Goal: Information Seeking & Learning: Learn about a topic

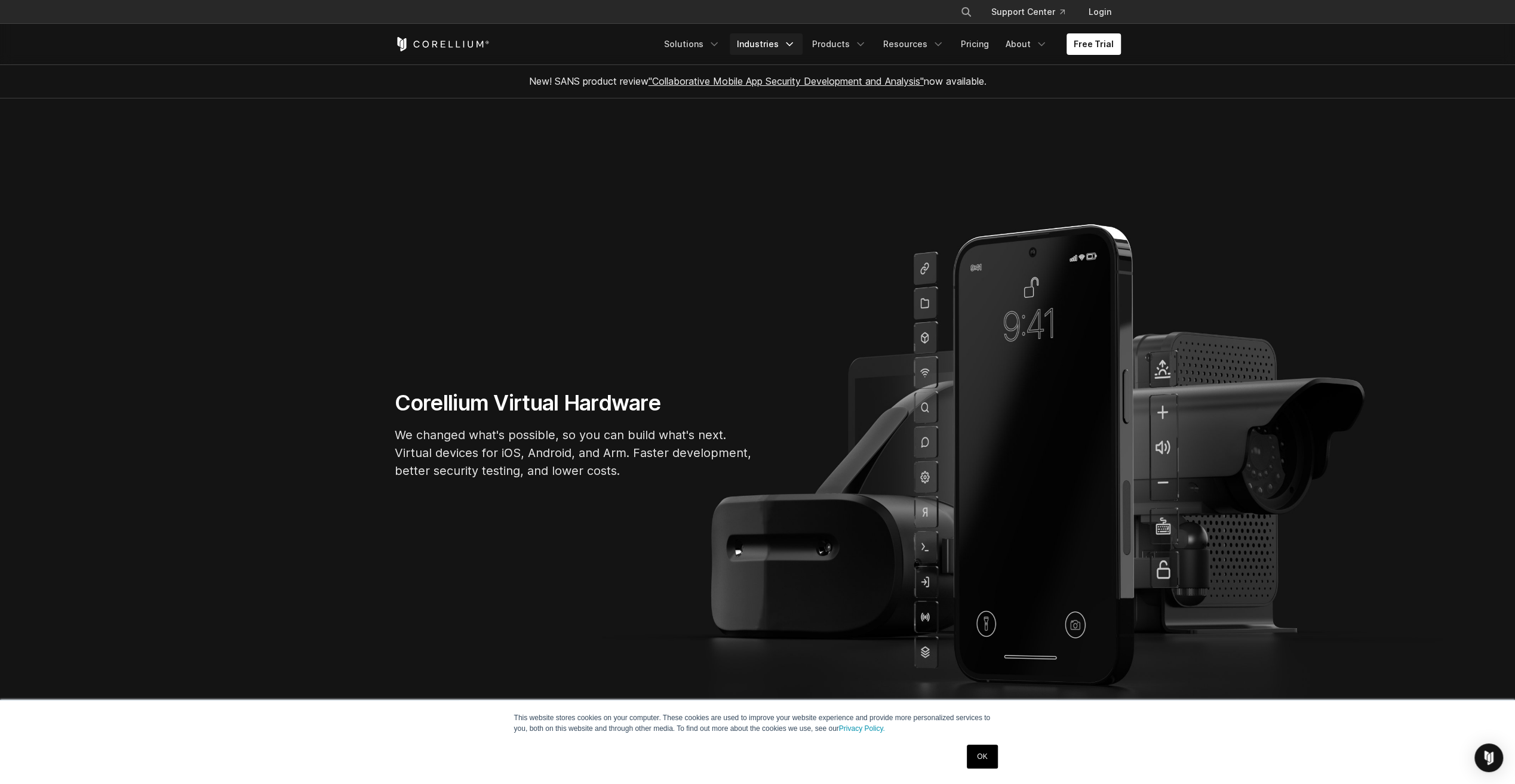
click at [796, 42] on icon "Navigation Menu" at bounding box center [789, 44] width 12 height 12
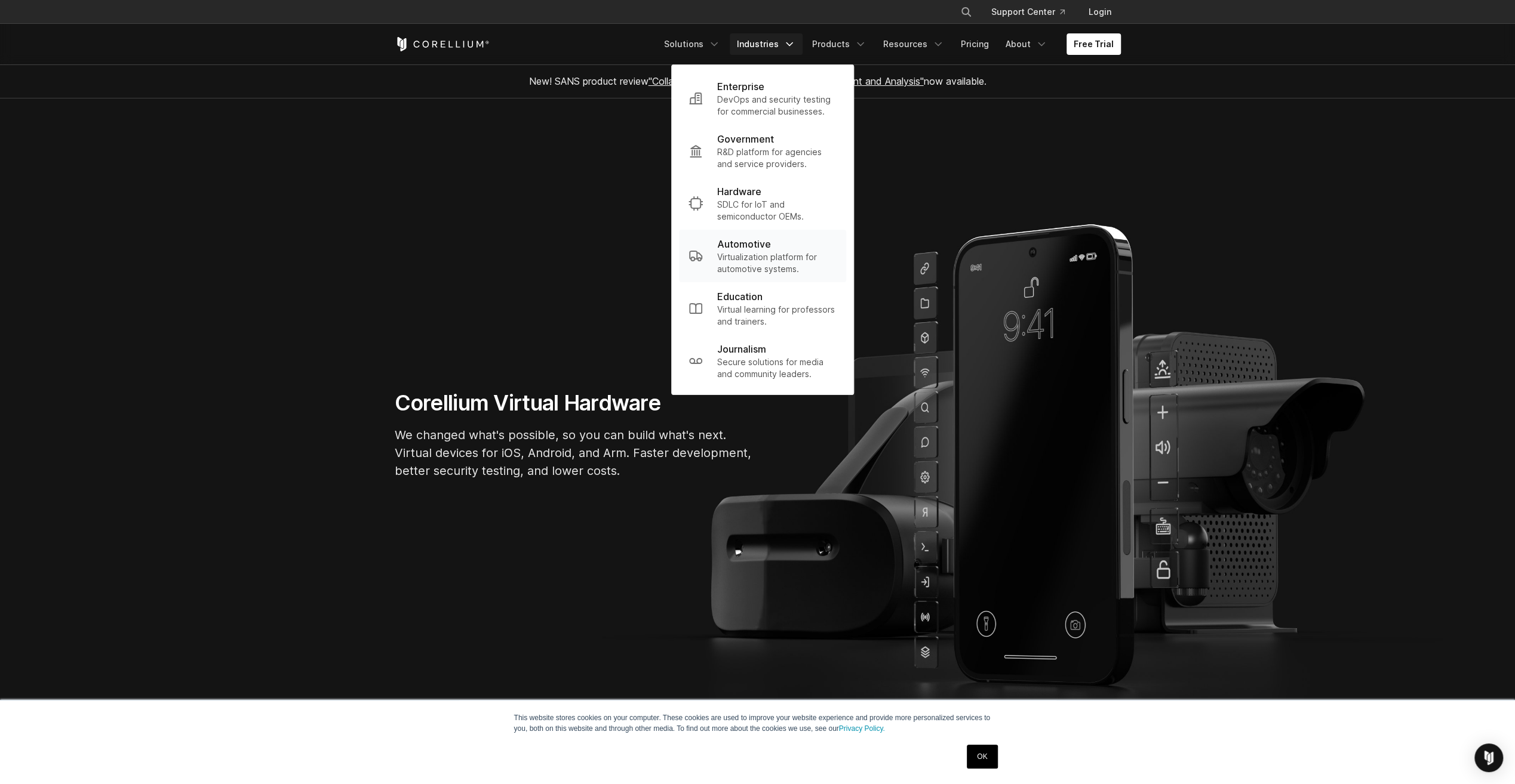
click at [771, 248] on p "Automotive" at bounding box center [744, 244] width 54 height 14
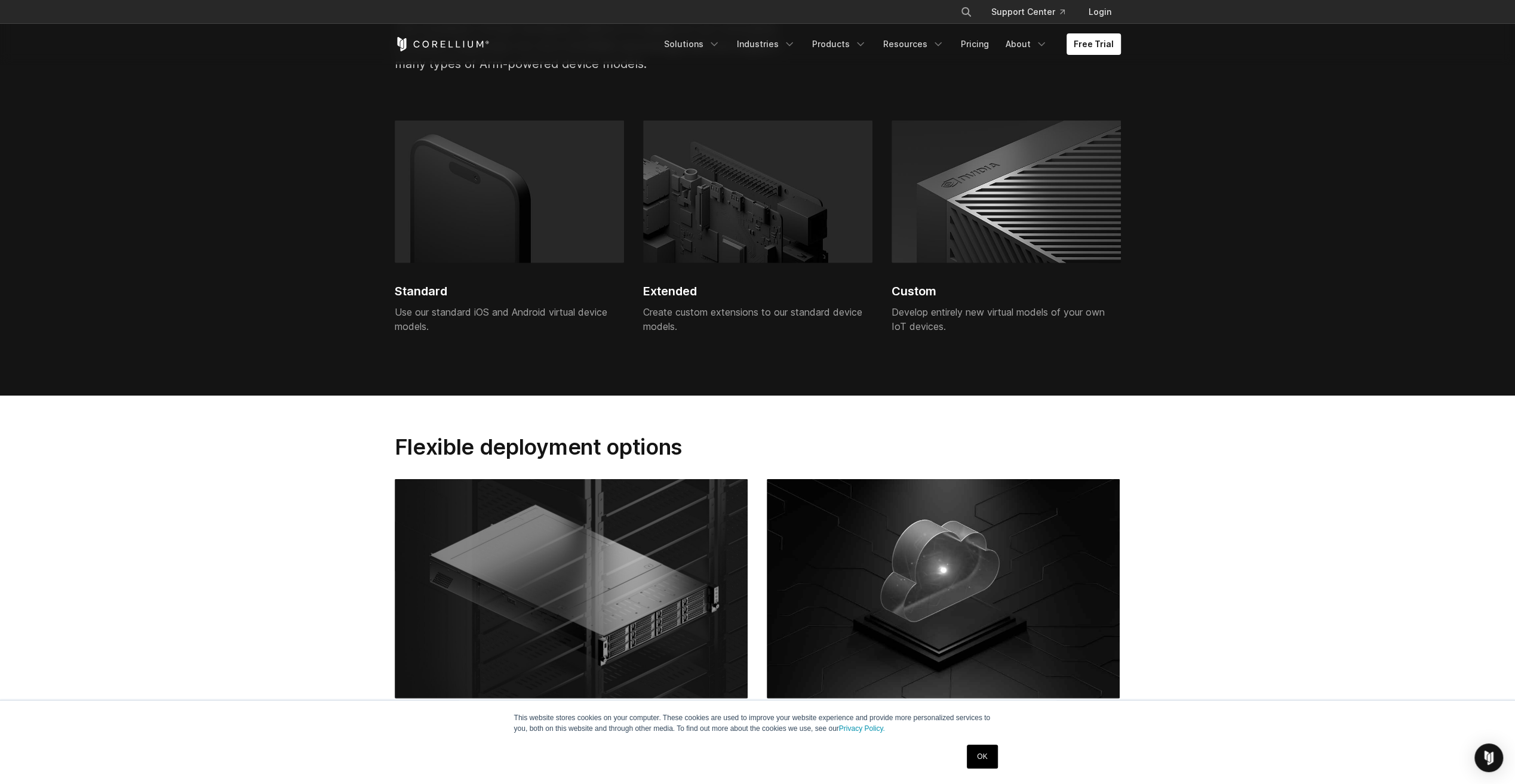
scroll to position [2626, 0]
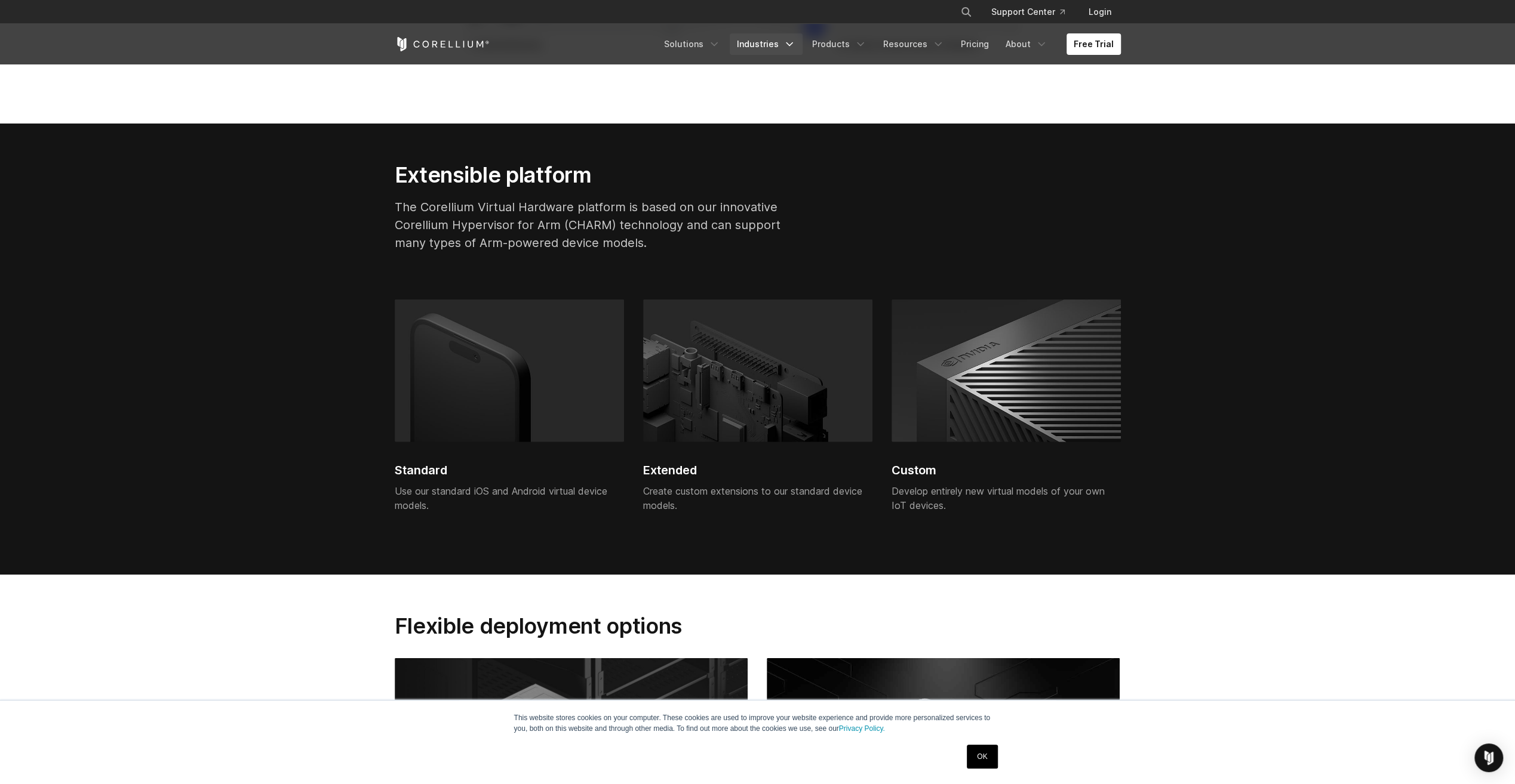
click at [803, 41] on link "Industries" at bounding box center [766, 44] width 73 height 22
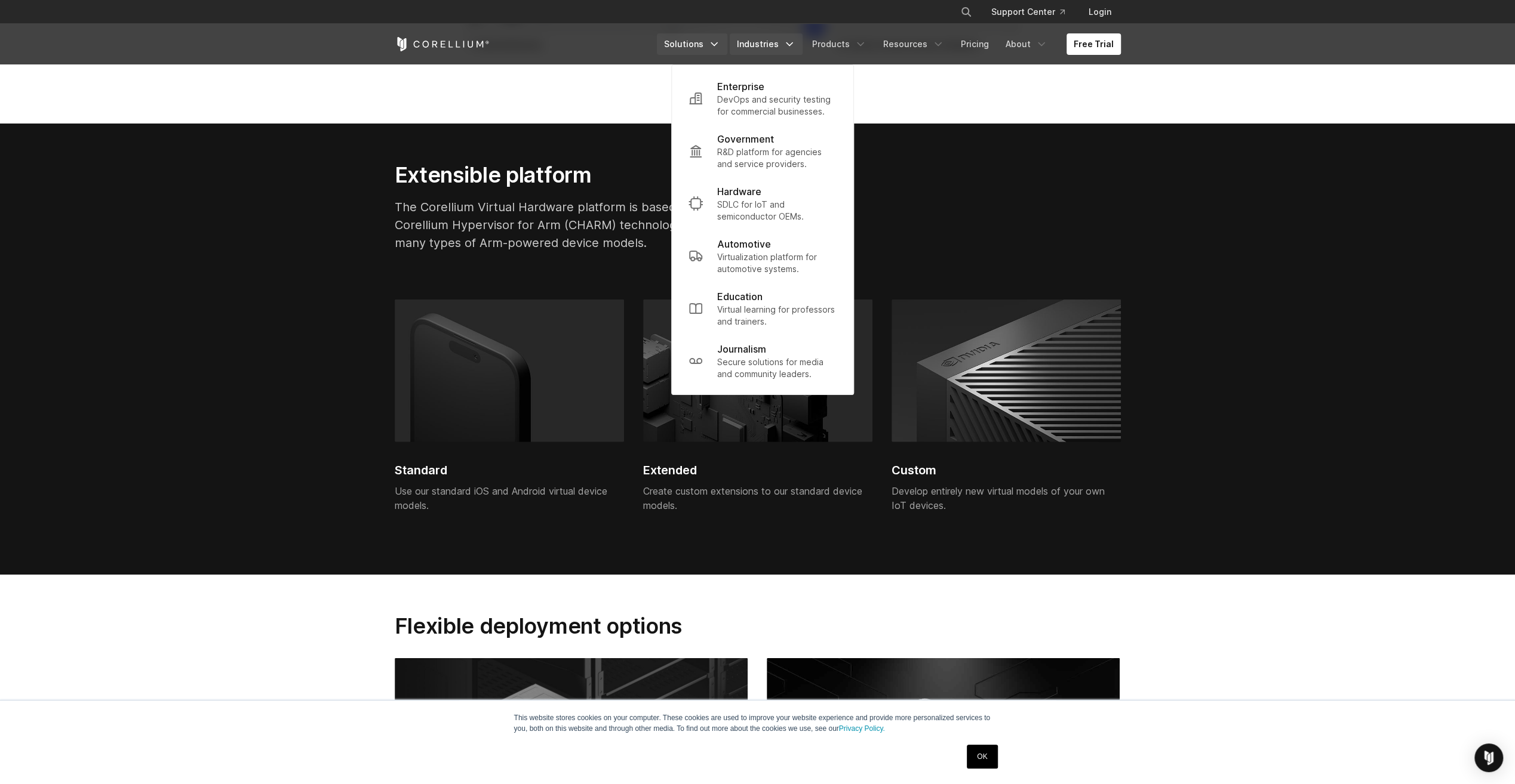
click at [717, 41] on link "Solutions" at bounding box center [692, 44] width 71 height 22
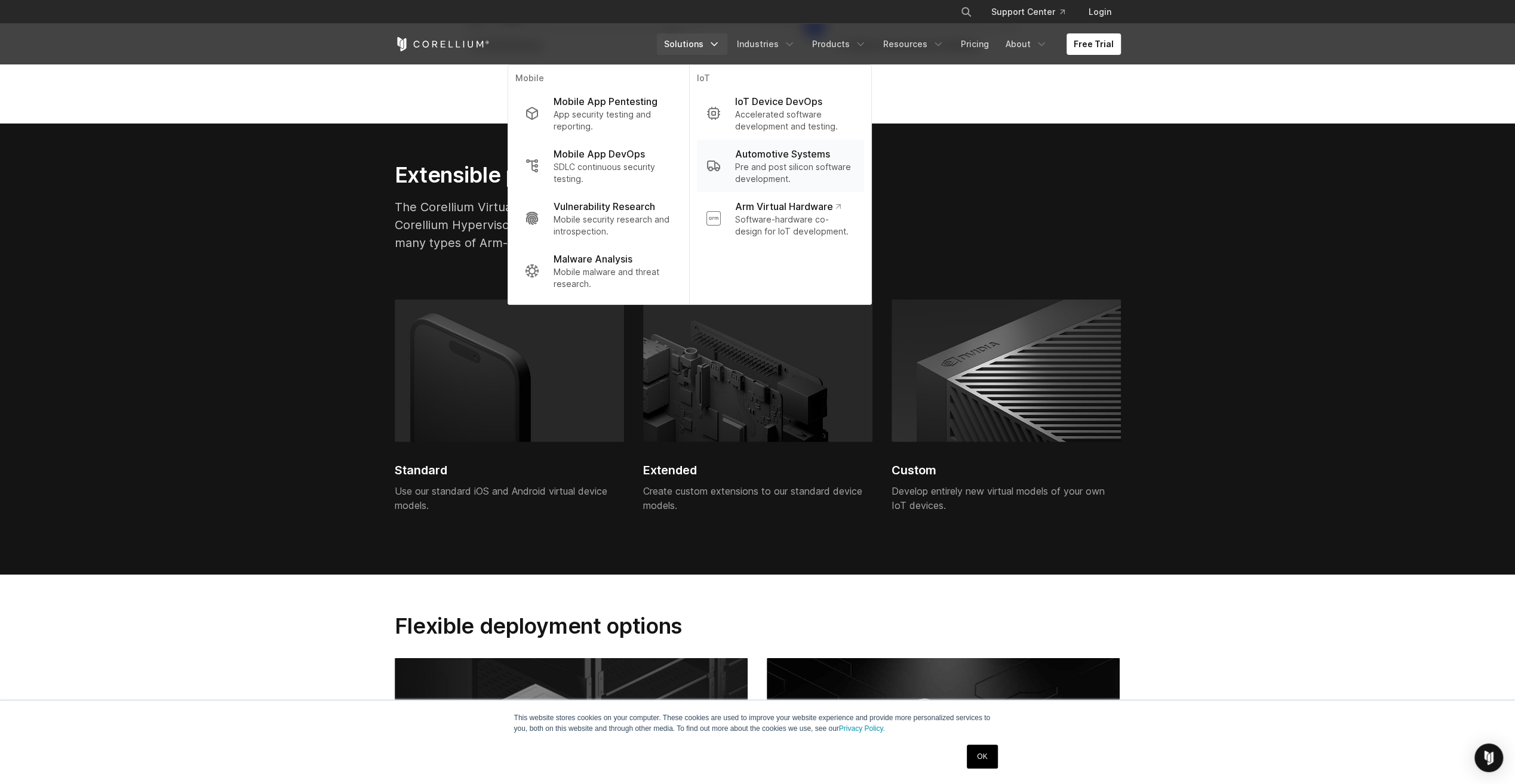
click at [786, 168] on p "Pre and post silicon software development." at bounding box center [794, 173] width 120 height 24
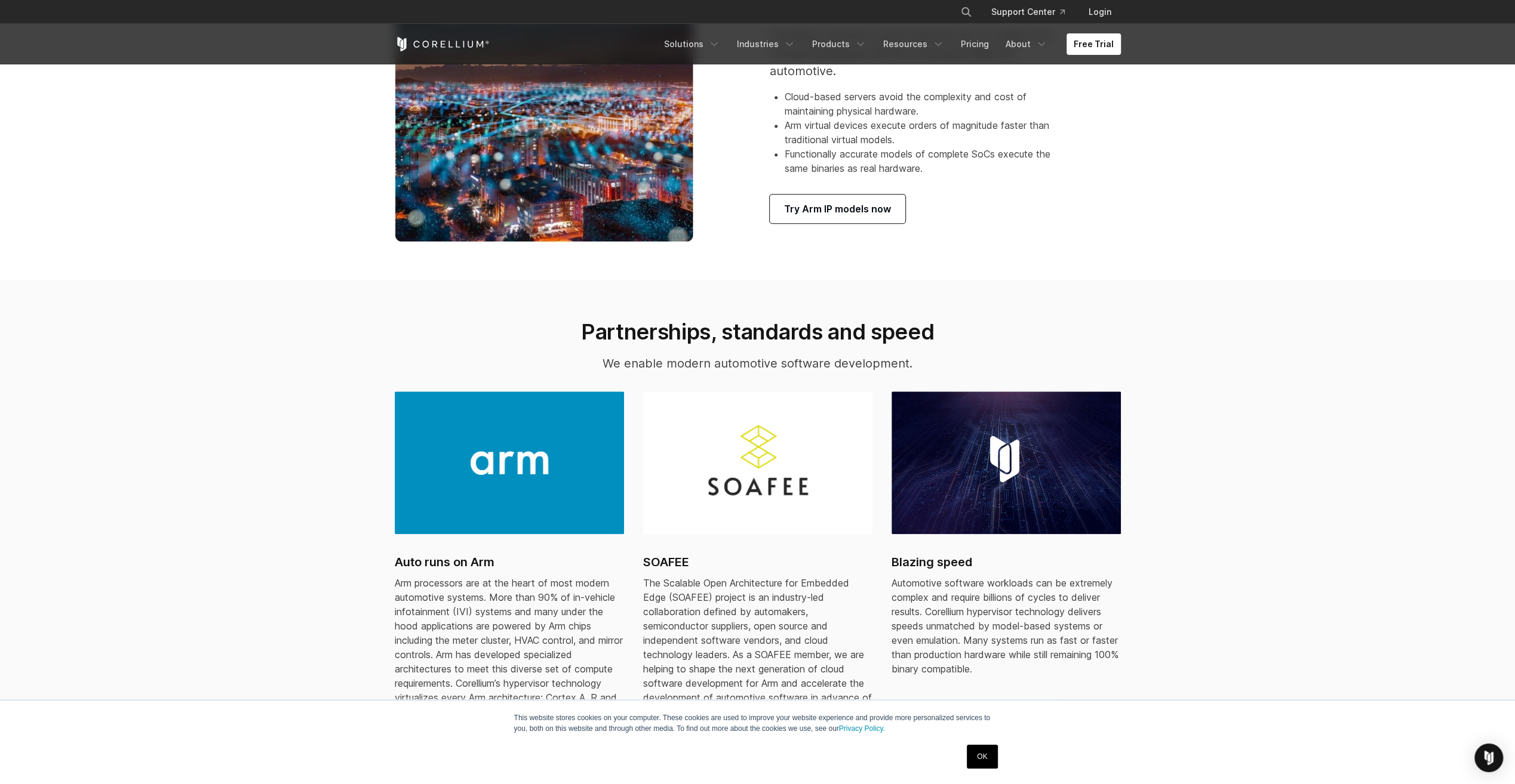
scroll to position [1194, 0]
